Goal: Information Seeking & Learning: Learn about a topic

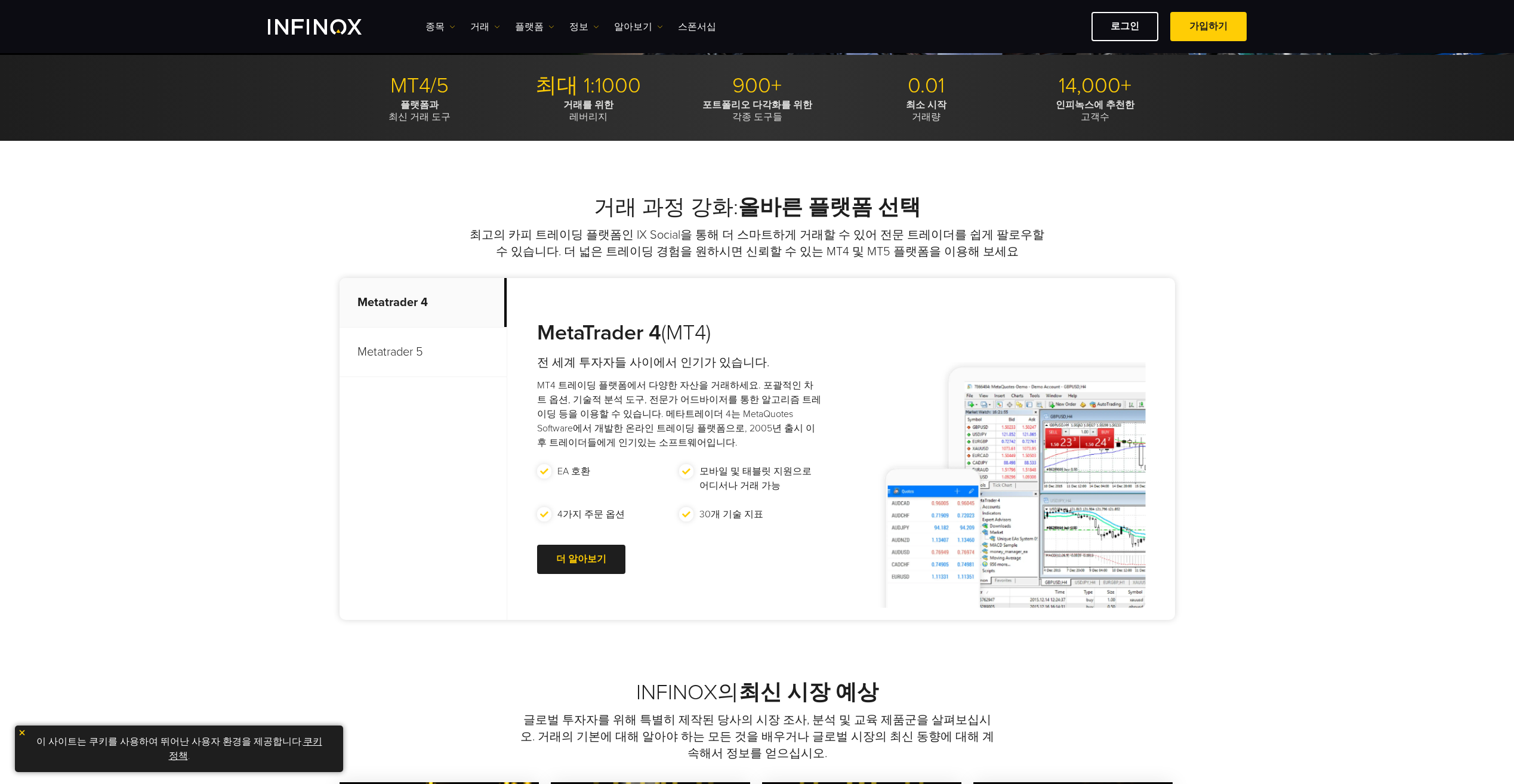
scroll to position [358, 0]
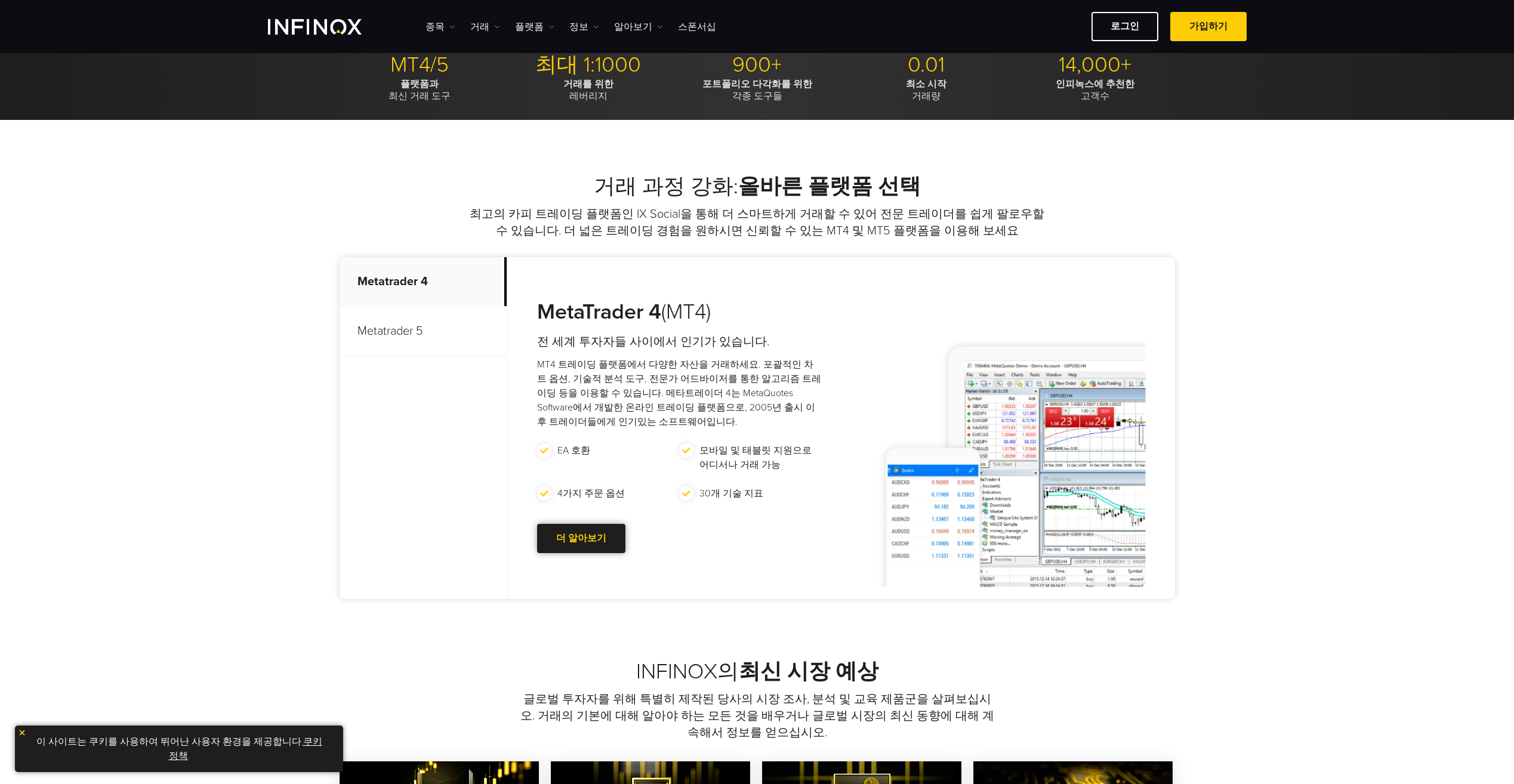
click at [575, 539] on link "더 알아보기 Go to new page" at bounding box center [581, 538] width 89 height 30
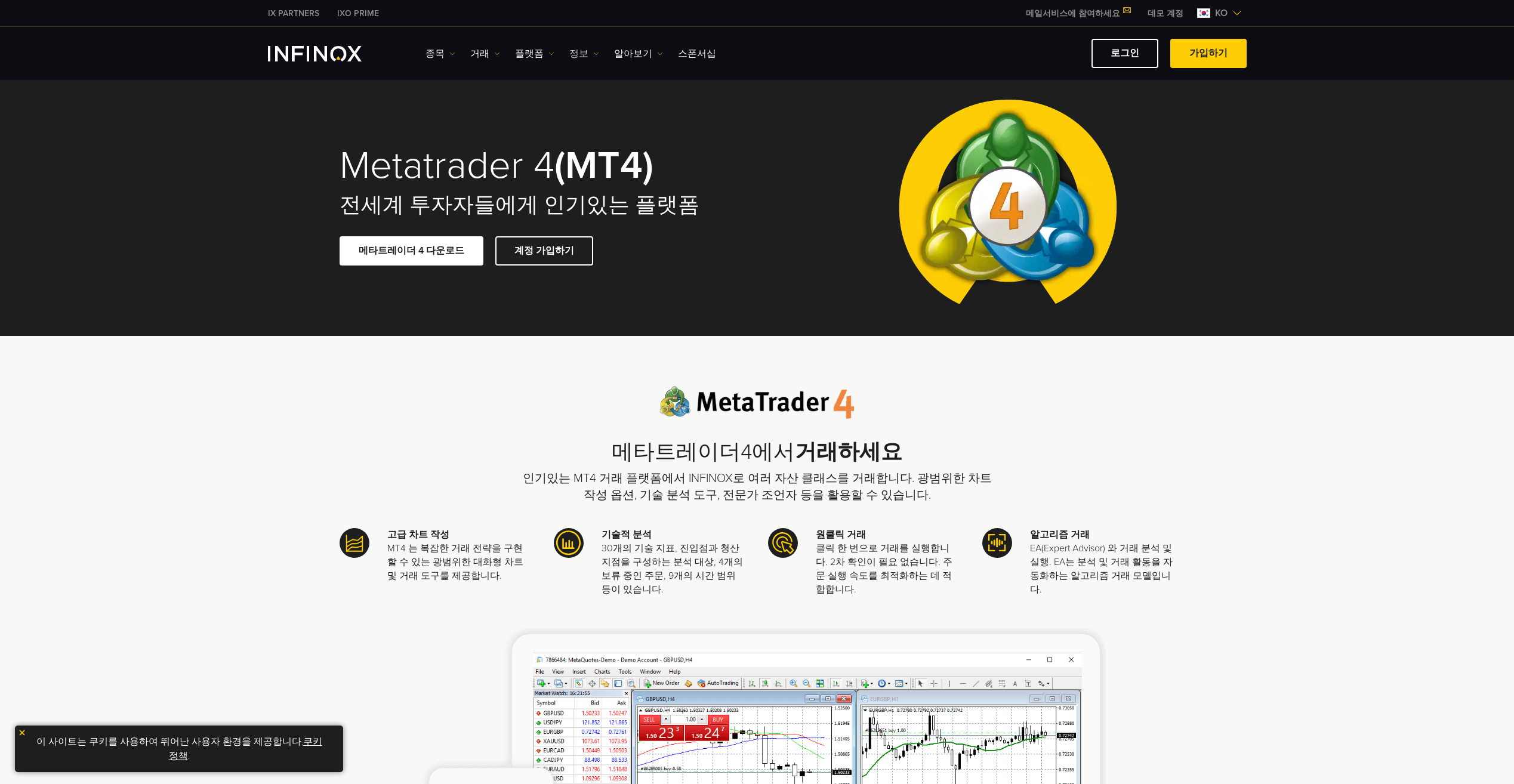
click at [593, 54] on img at bounding box center [596, 54] width 6 height 6
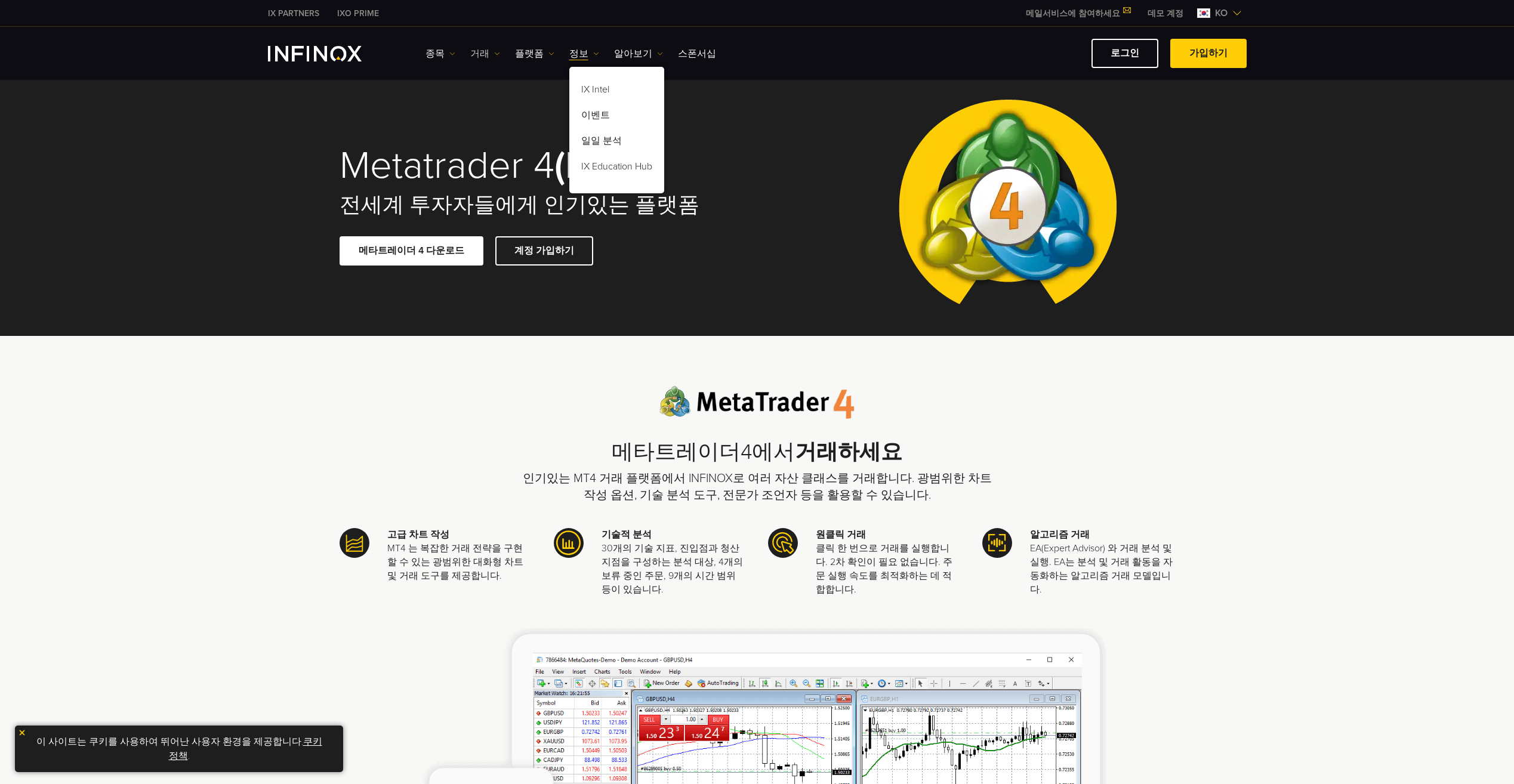
click at [494, 56] on img at bounding box center [497, 54] width 6 height 6
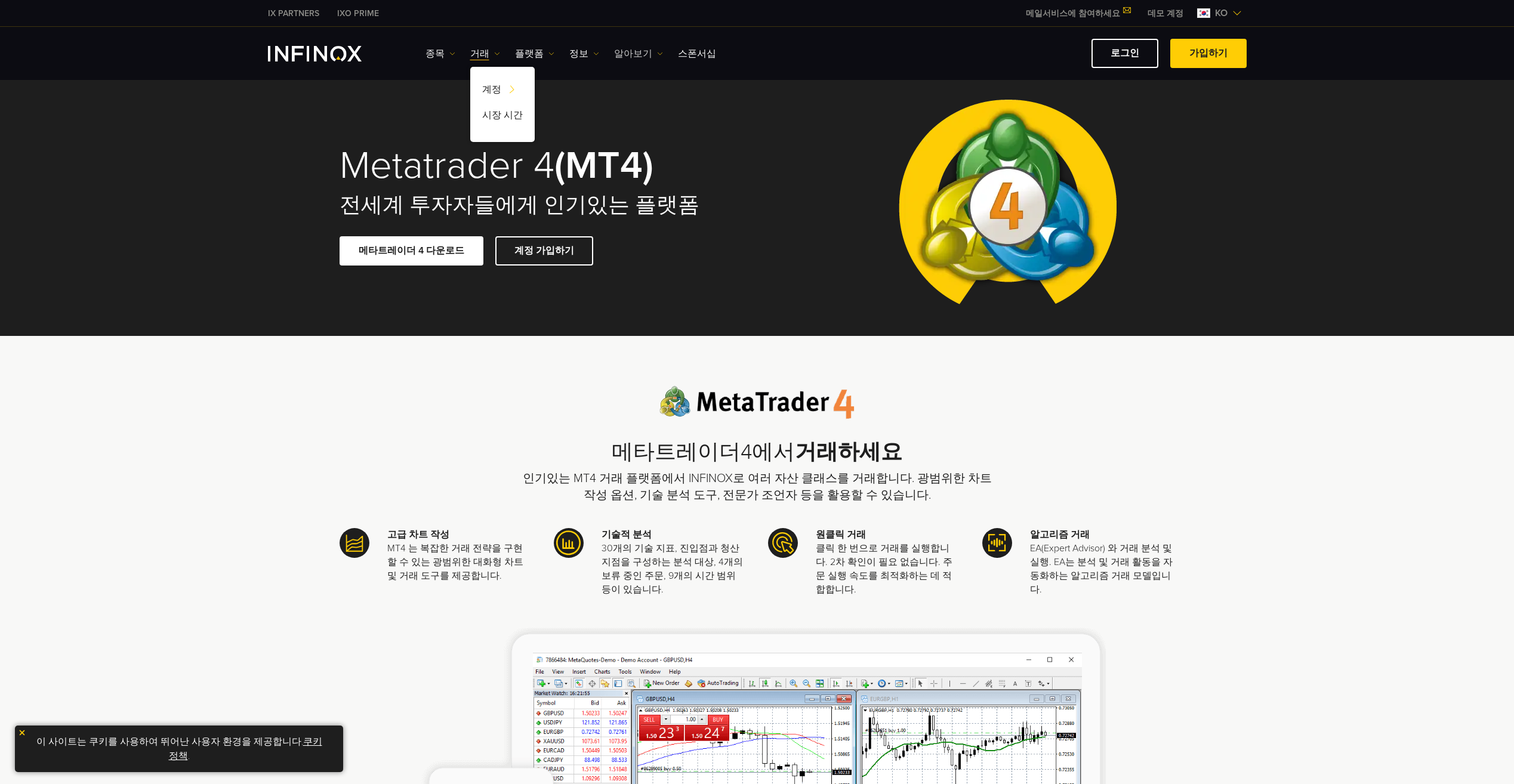
click at [657, 54] on img at bounding box center [660, 54] width 6 height 6
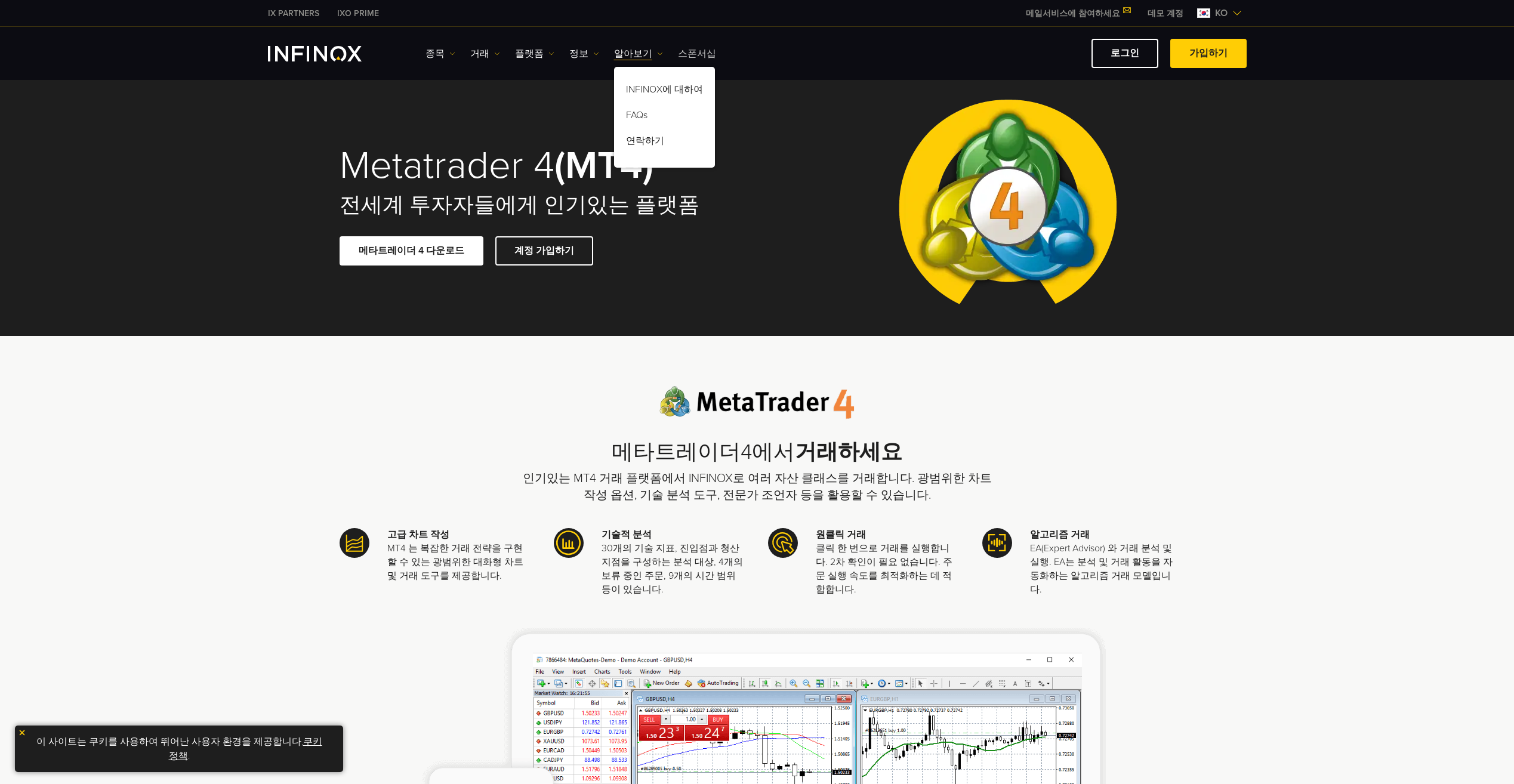
click at [691, 57] on link "스폰서십" at bounding box center [697, 54] width 38 height 14
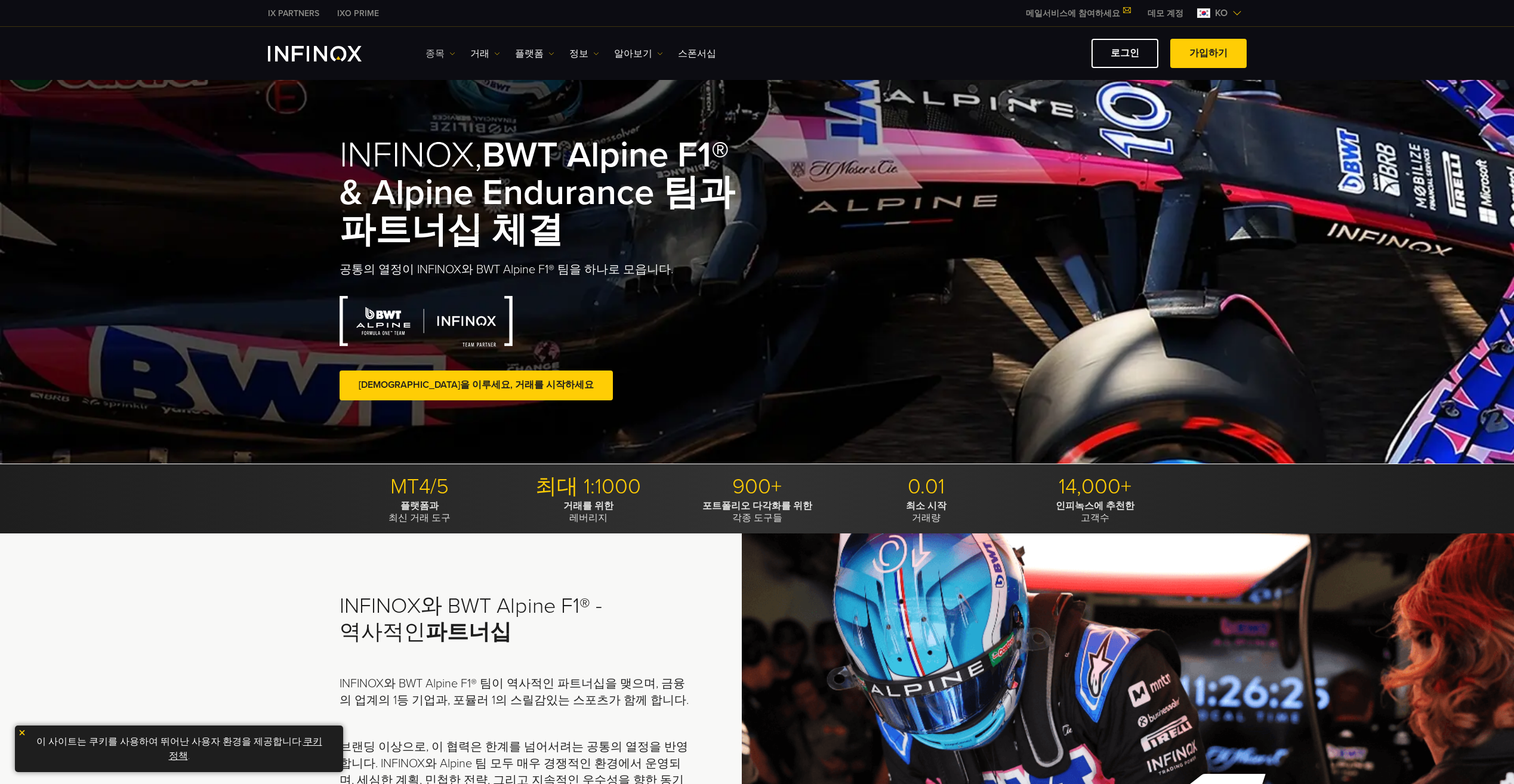
click at [447, 58] on link "종목" at bounding box center [441, 54] width 30 height 14
click at [446, 114] on link "상품 정보" at bounding box center [457, 117] width 64 height 26
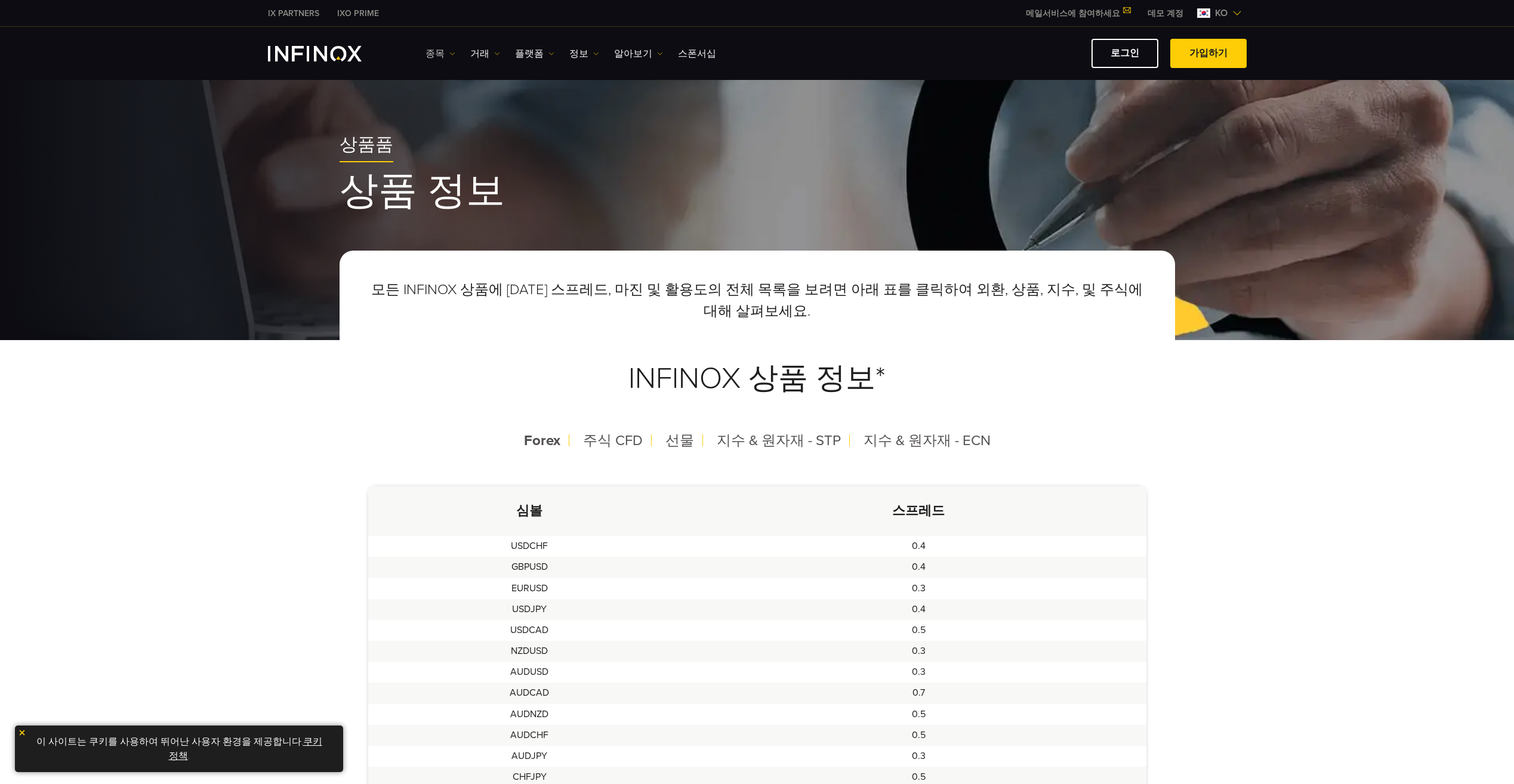
click at [437, 54] on link "종목" at bounding box center [441, 54] width 30 height 14
click at [1208, 57] on link "가입하기" at bounding box center [1208, 53] width 77 height 30
